Goal: Check status

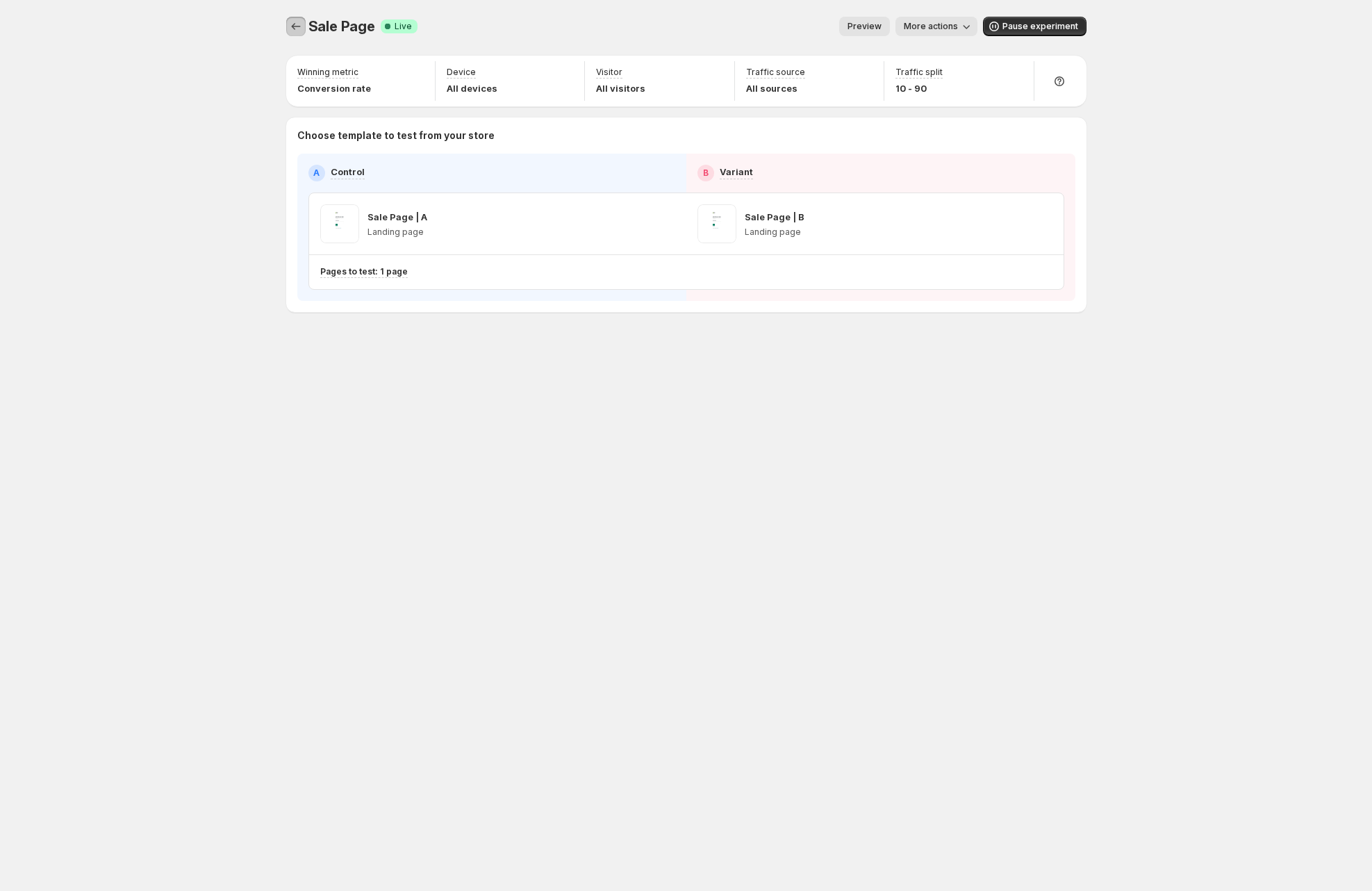
click at [295, 25] on icon "Experiments" at bounding box center [296, 26] width 14 height 14
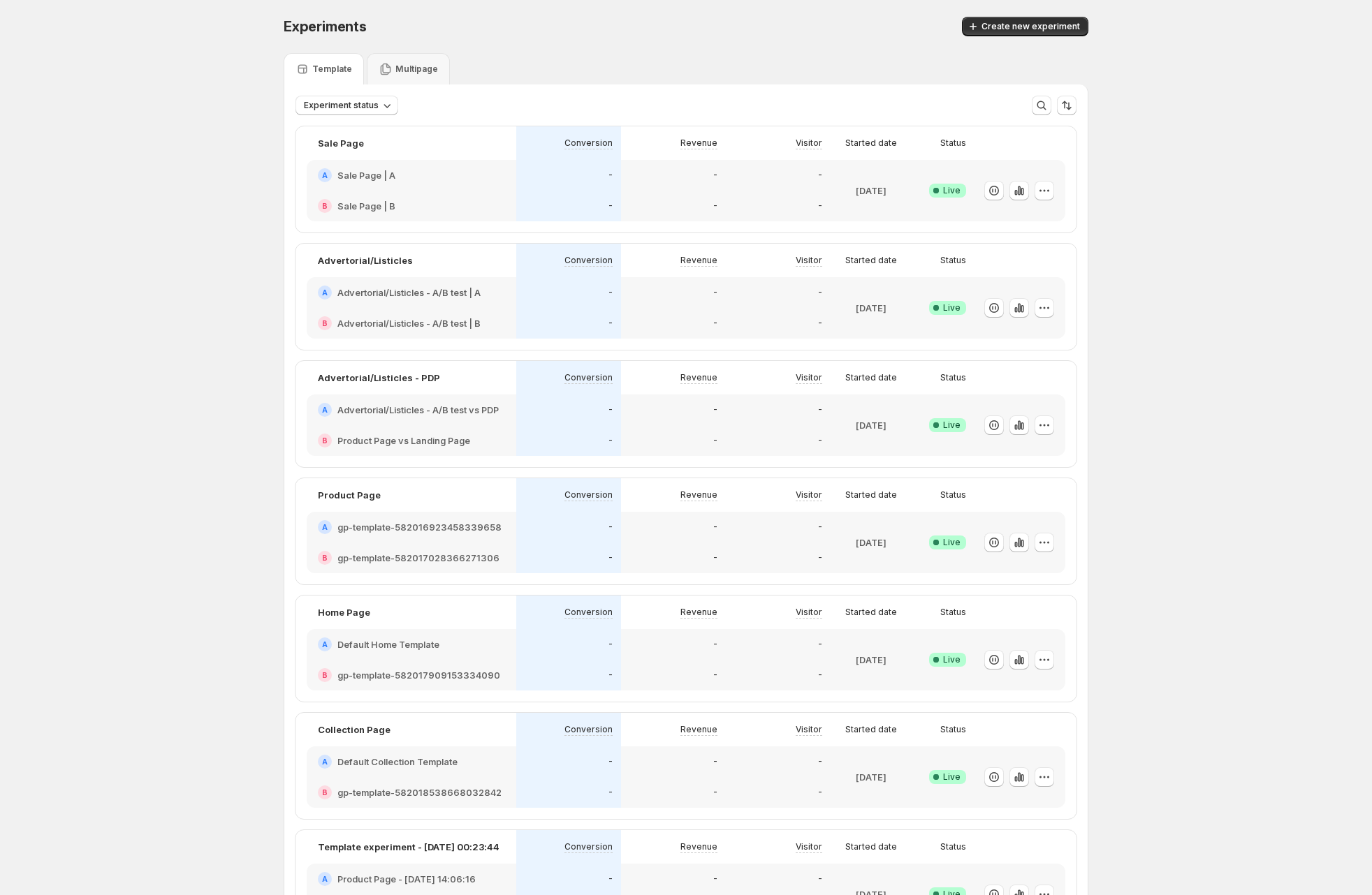
click at [1283, 287] on div "Experiments. This page is ready Experiments Create new experiment Template Mult…" at bounding box center [686, 687] width 1372 height 1375
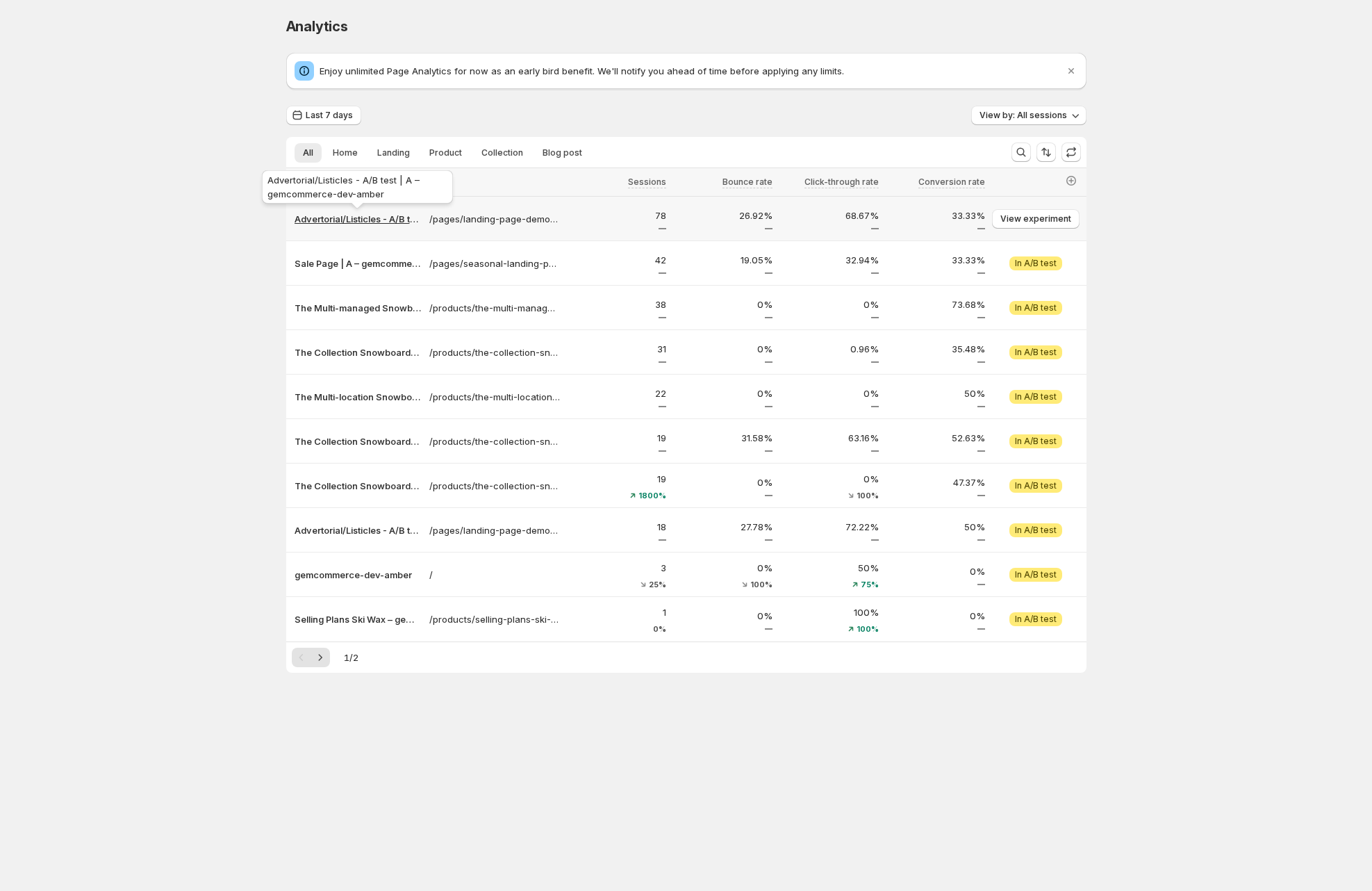
click at [384, 219] on p "Advertorial/Listicles - A/B test | A – gemcommerce-dev-amber" at bounding box center [358, 219] width 127 height 14
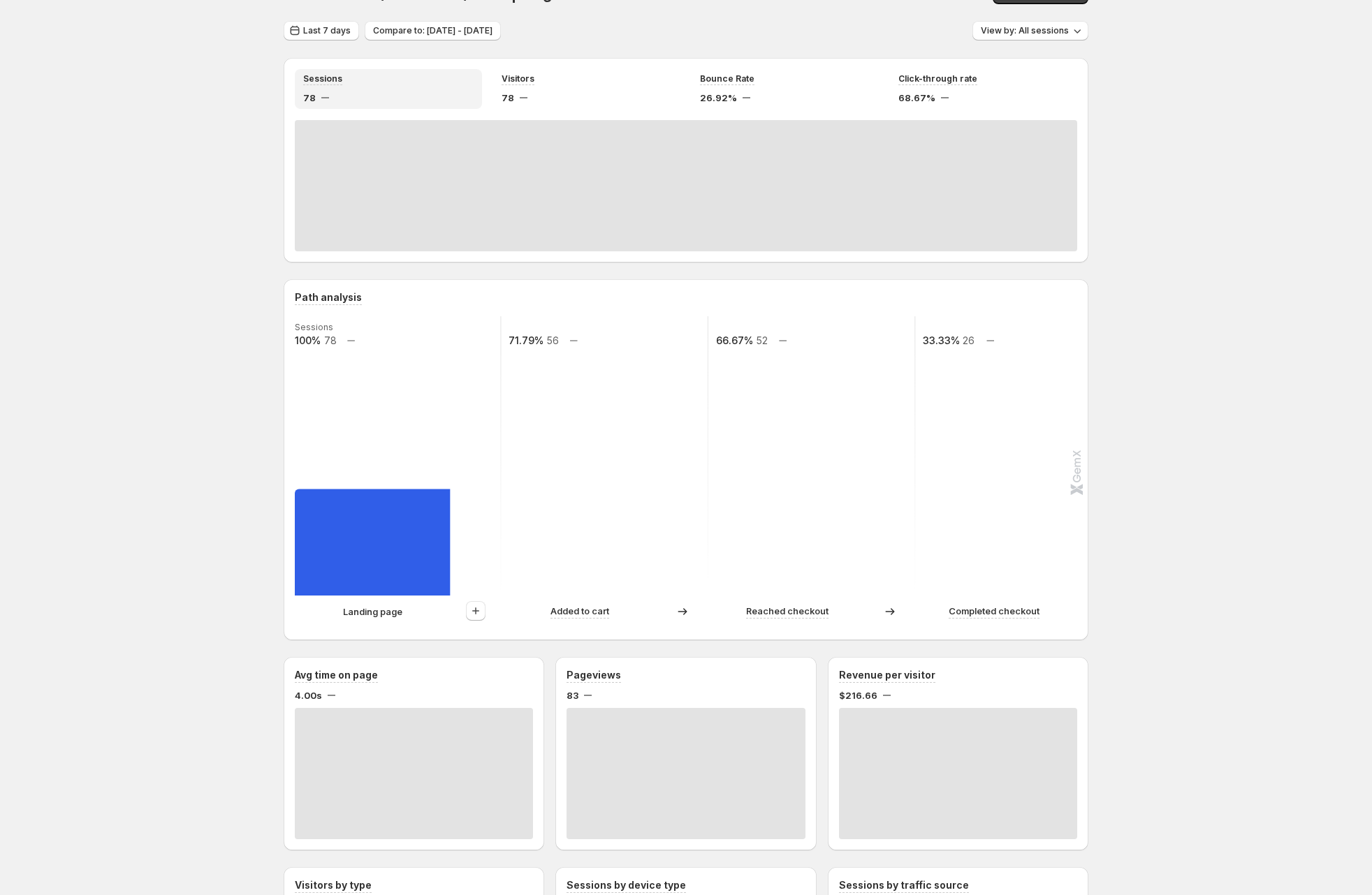
scroll to position [85, 0]
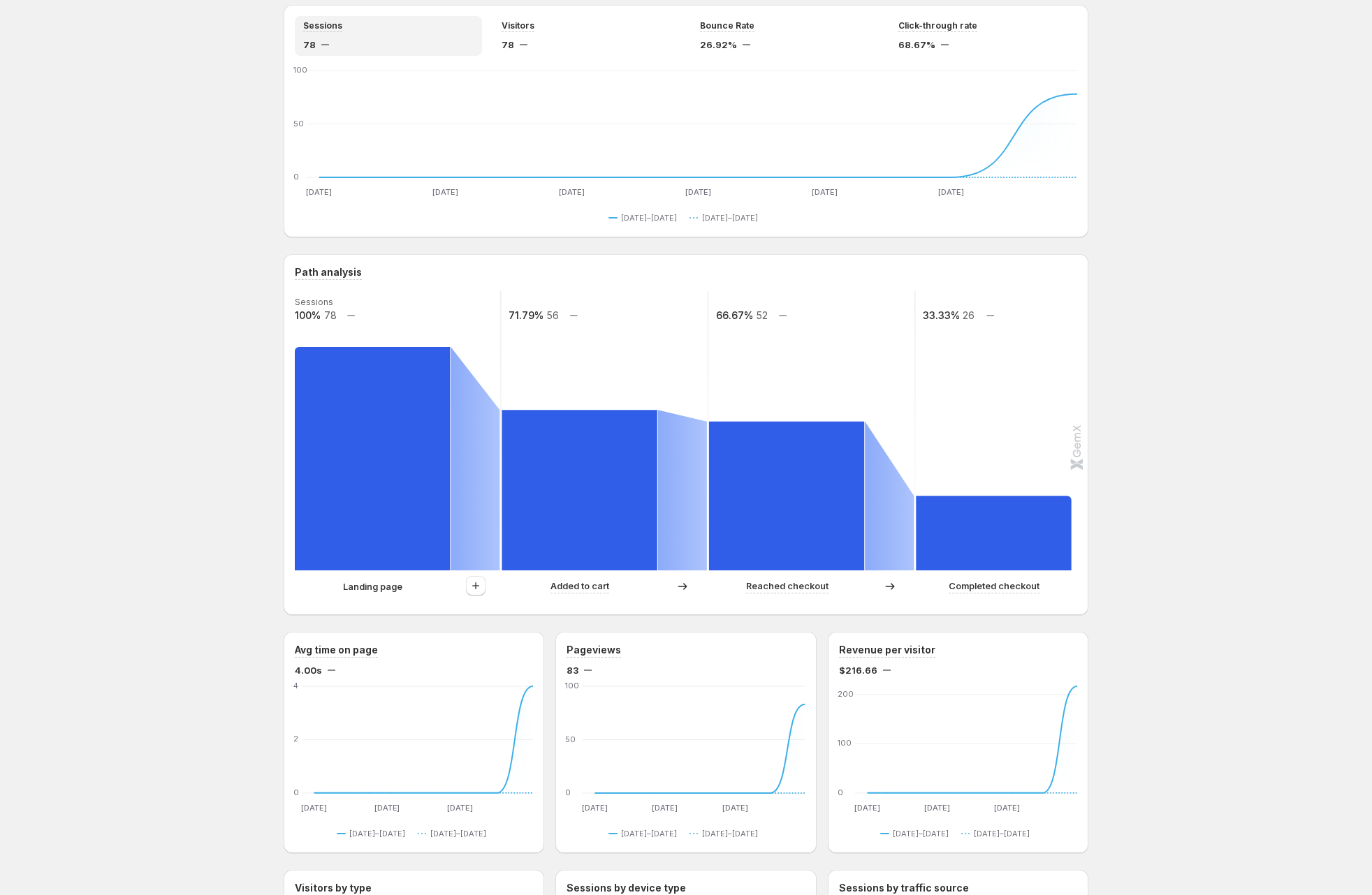
click at [160, 338] on div "Advertorial/Listicles - A/B test | A – gemcommerce-dev-amber. This page is read…" at bounding box center [686, 797] width 1372 height 1766
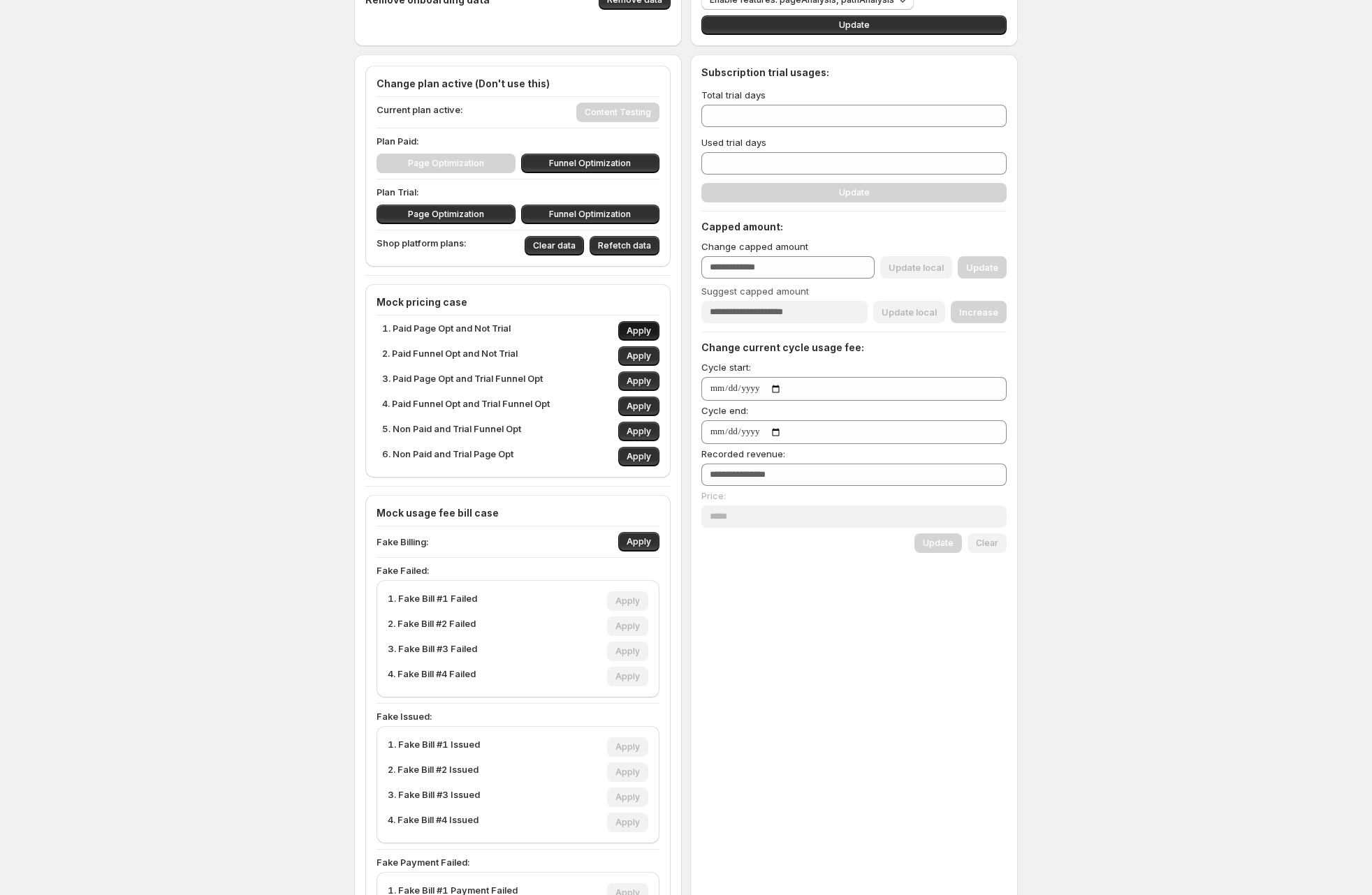
click at [641, 330] on span "Apply" at bounding box center [638, 331] width 24 height 11
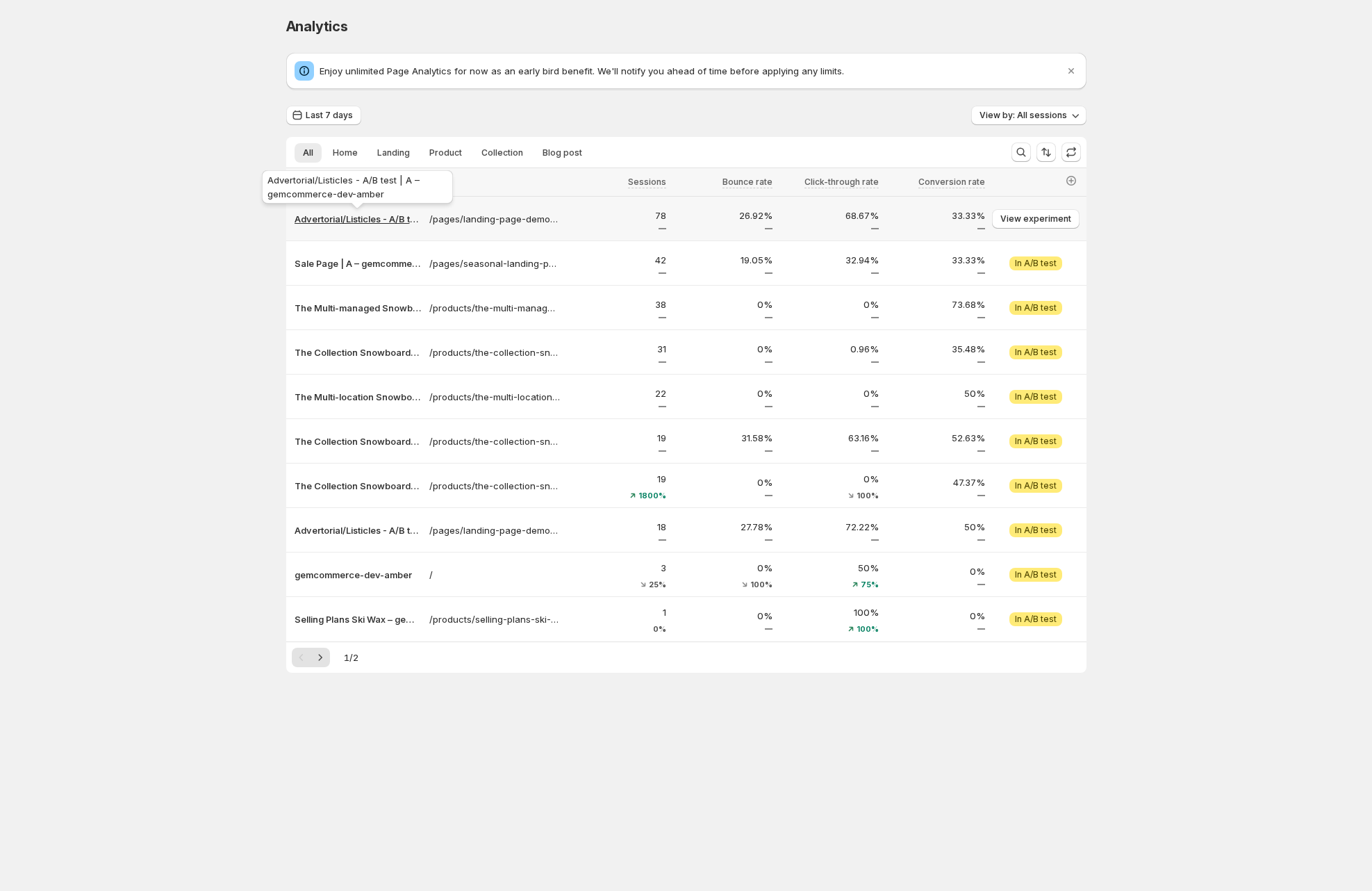
click at [318, 222] on p "Advertorial/Listicles - A/B test | A – gemcommerce-dev-amber" at bounding box center [358, 219] width 127 height 14
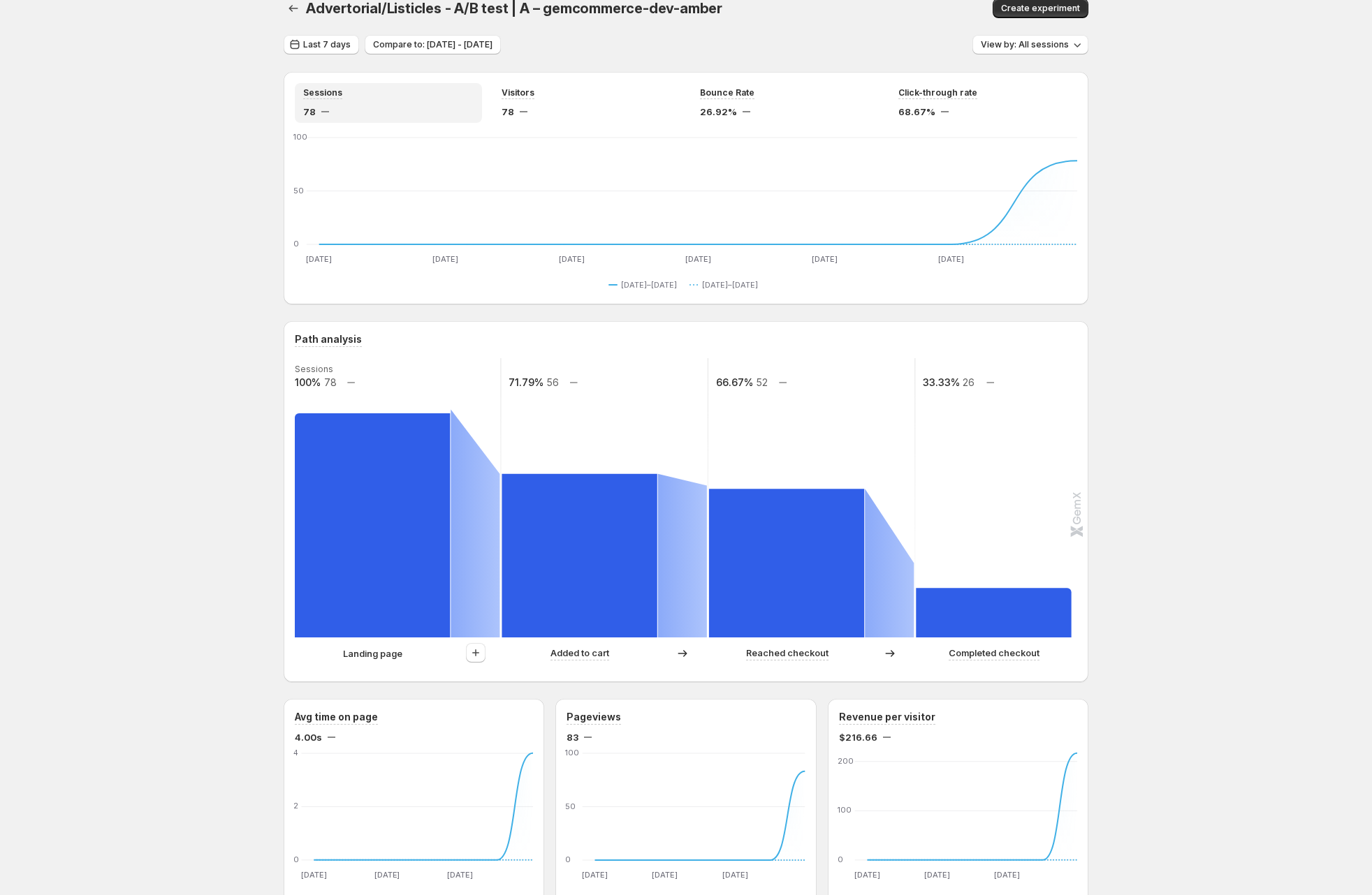
scroll to position [27, 0]
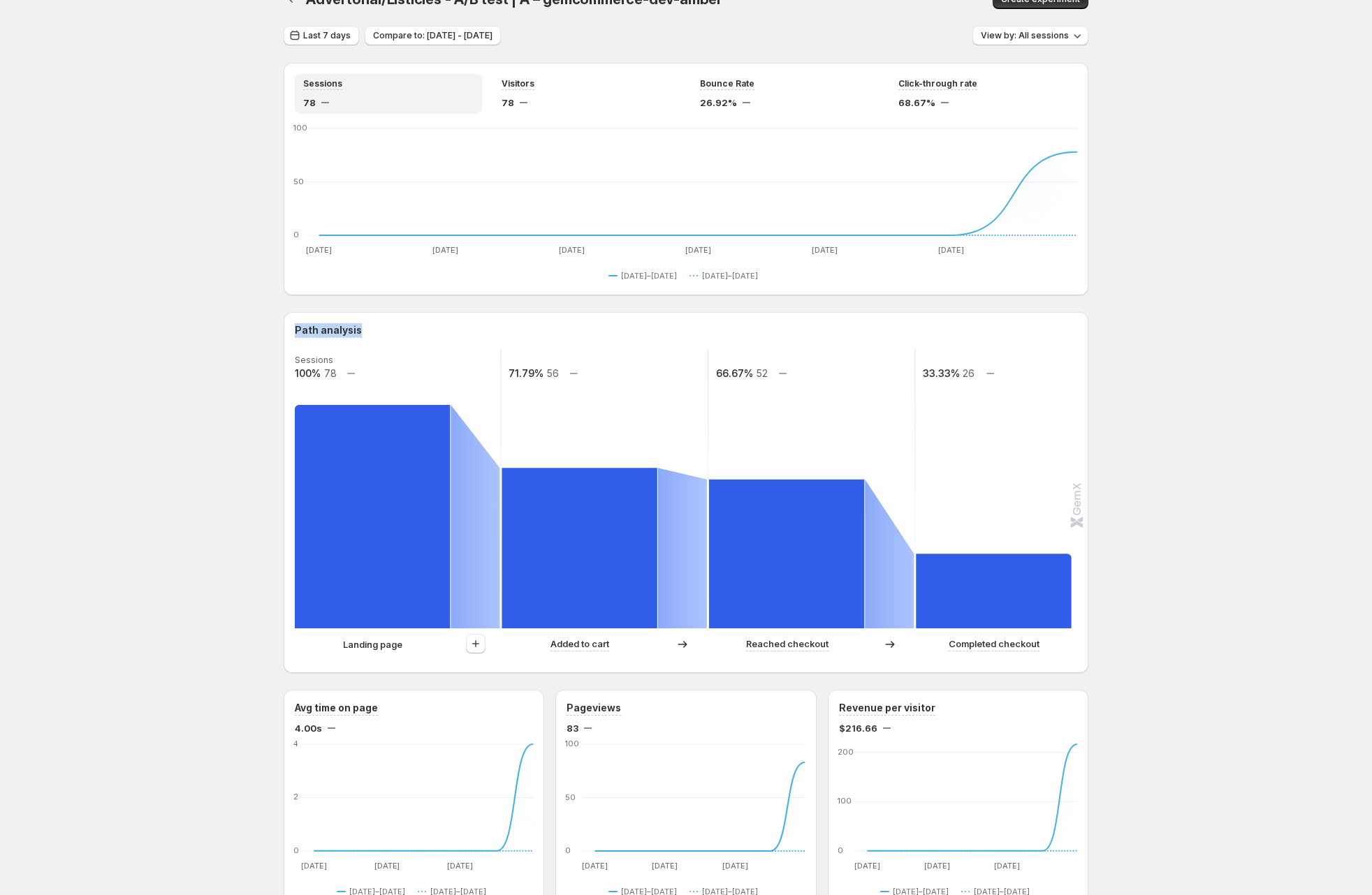
drag, startPoint x: 373, startPoint y: 333, endPoint x: 289, endPoint y: 332, distance: 84.0
click at [289, 332] on div "Path analysis Sessions 100% 78 71.79% 56 66.67% 52 33.33% 26 Landing page Added…" at bounding box center [686, 493] width 805 height 361
copy h3 "Path analysis"
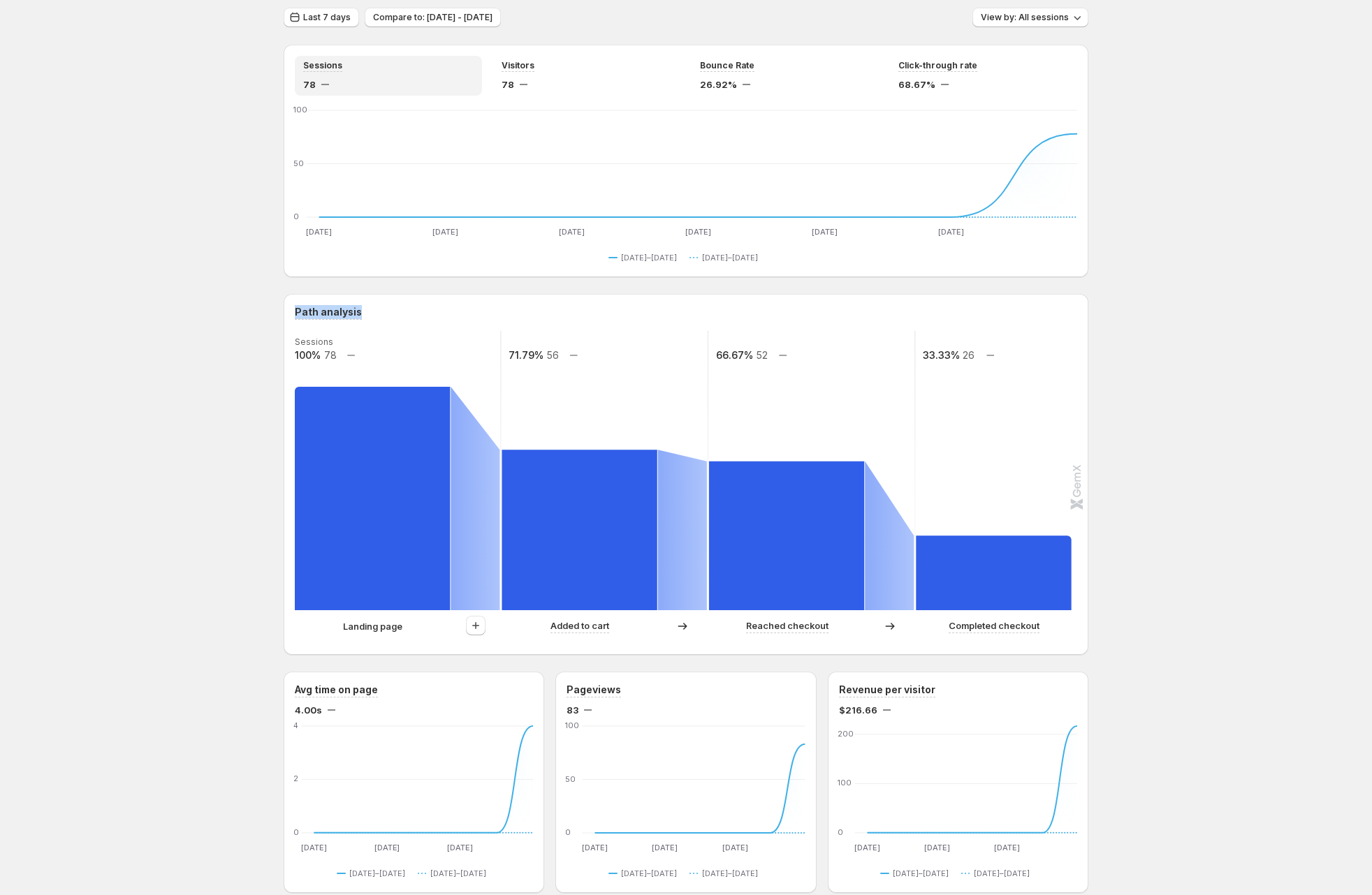
scroll to position [0, 0]
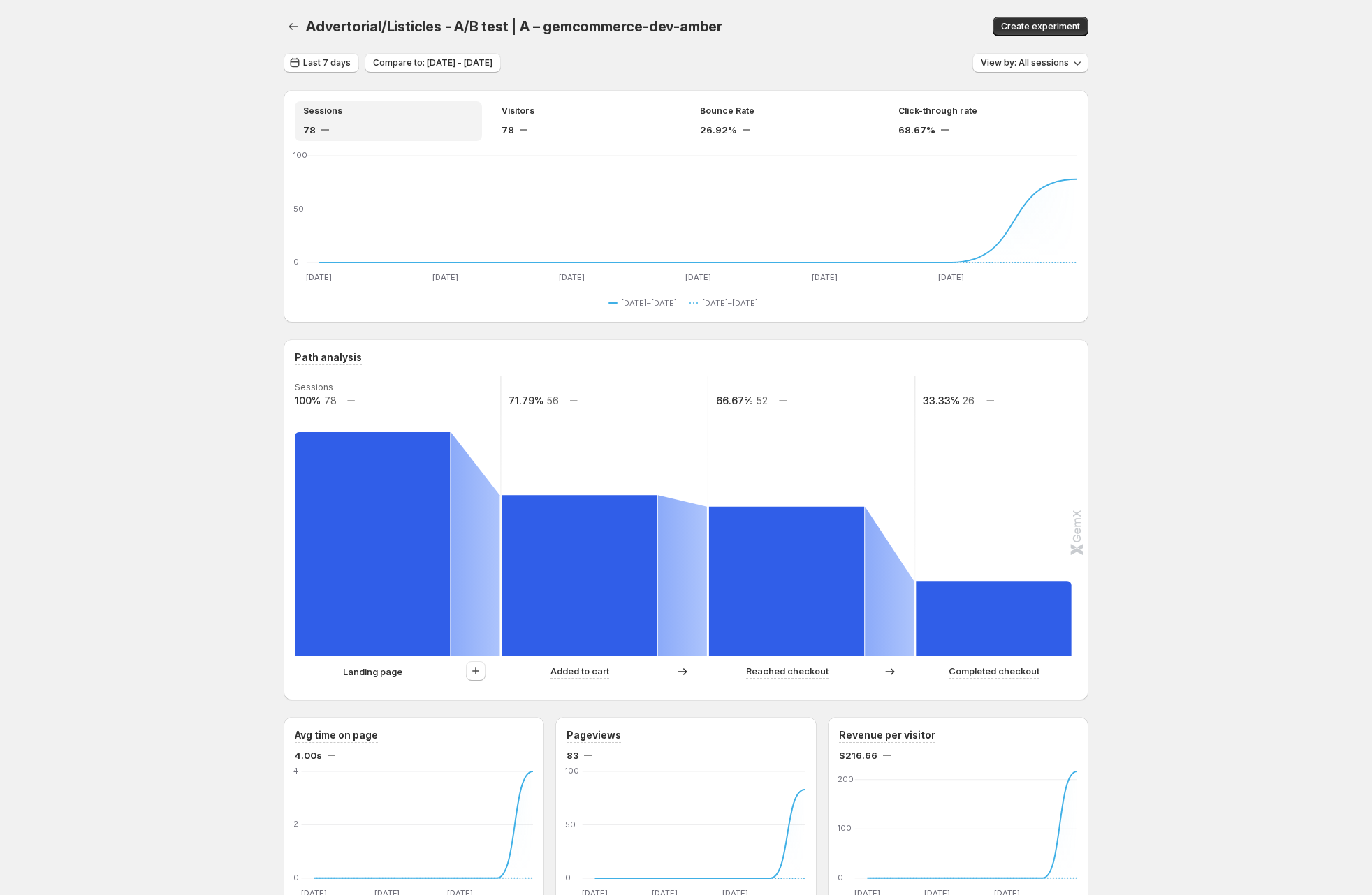
click at [203, 326] on div "Advertorial/Listicles - A/B test | A – gemcommerce-dev-amber. This page is read…" at bounding box center [686, 883] width 1372 height 1766
